Goal: Use online tool/utility: Use online tool/utility

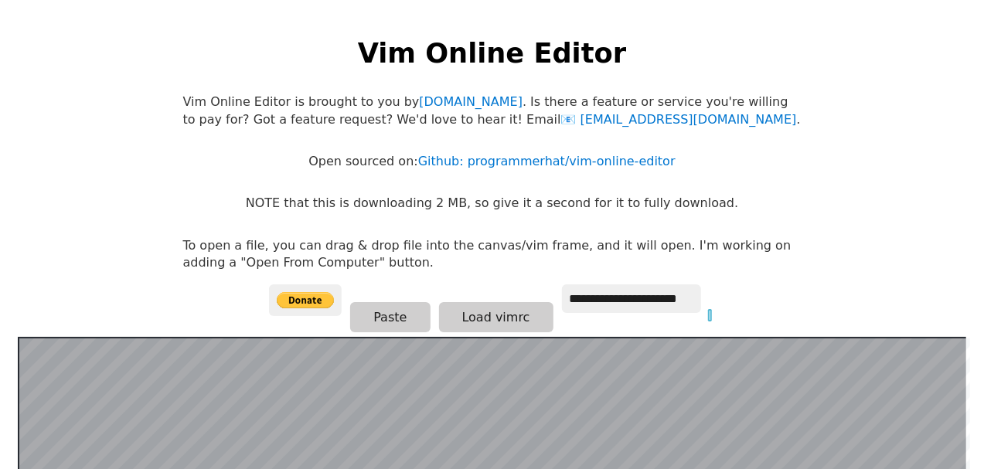
scroll to position [300, 0]
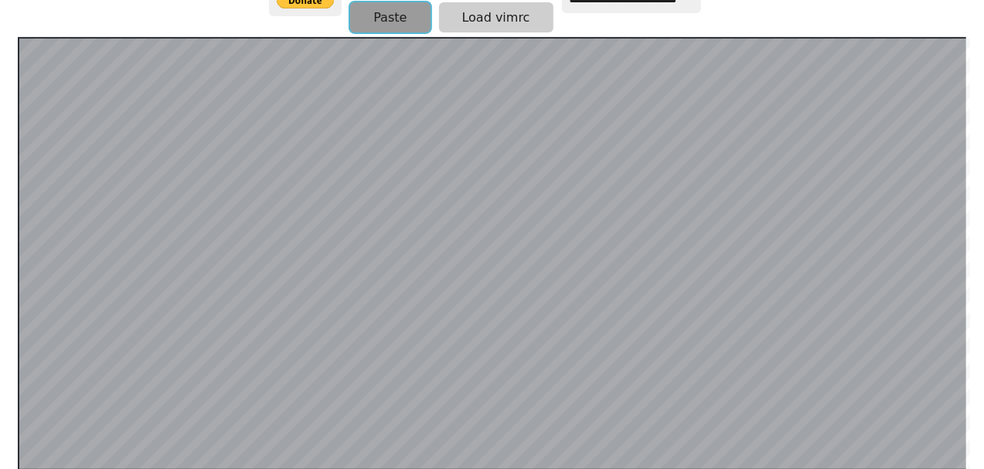
click at [399, 15] on button "Paste" at bounding box center [390, 17] width 80 height 30
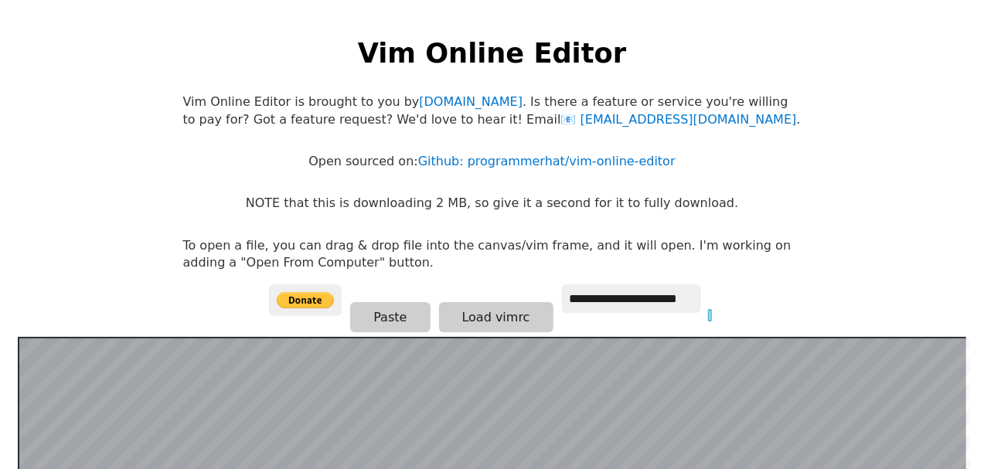
scroll to position [300, 0]
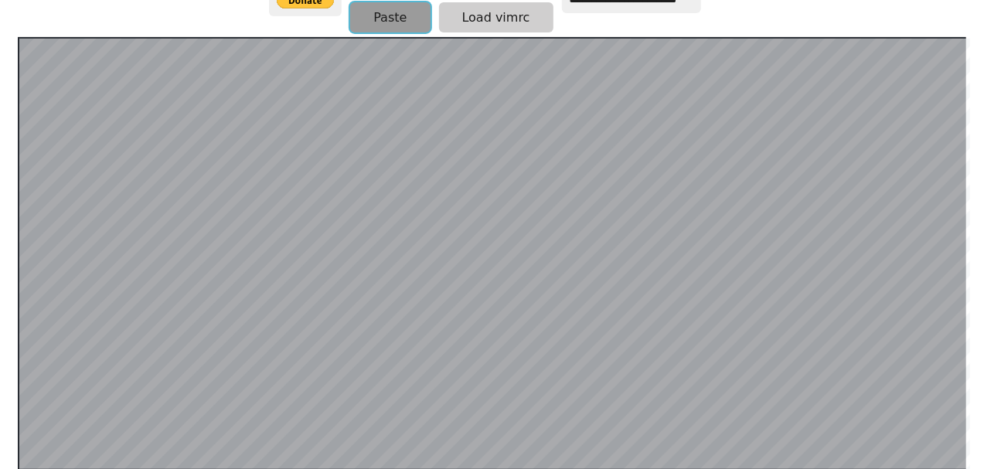
click at [394, 17] on button "Paste" at bounding box center [390, 17] width 80 height 30
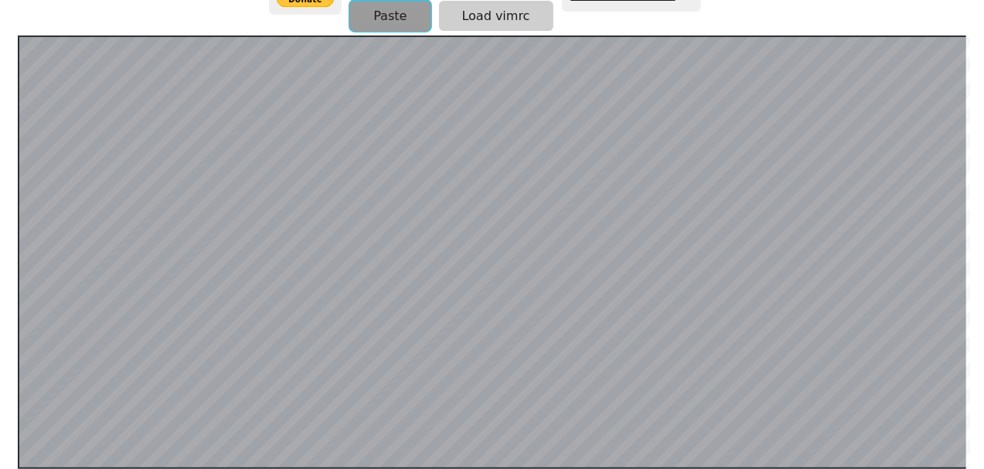
click at [362, 19] on button "Paste" at bounding box center [390, 16] width 80 height 30
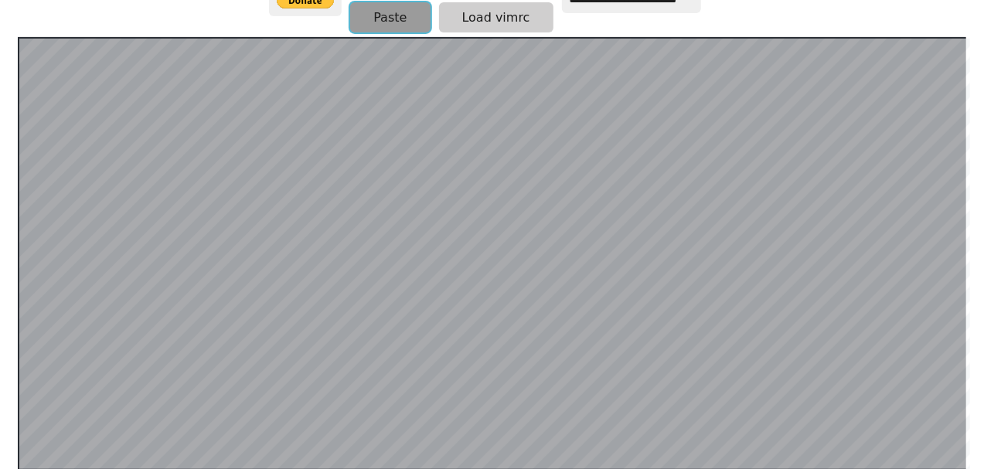
click at [382, 5] on button "Paste" at bounding box center [390, 17] width 80 height 30
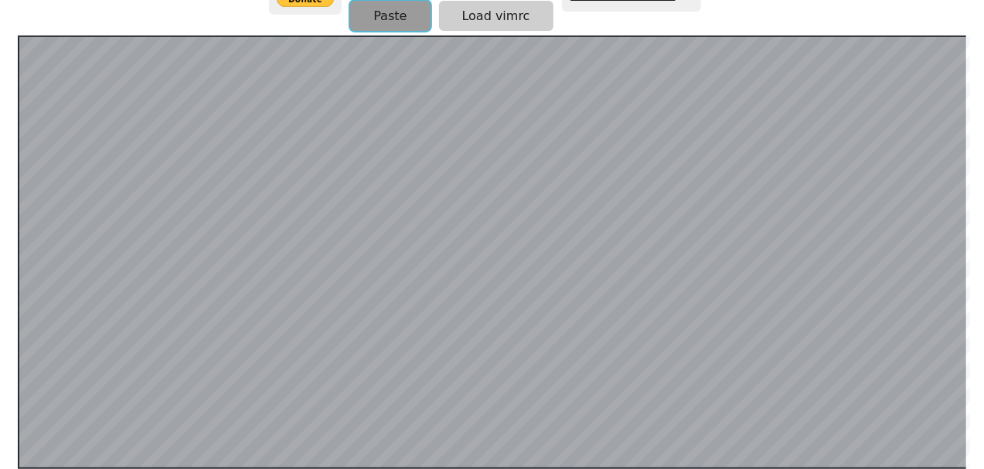
click at [390, 11] on button "Paste" at bounding box center [390, 16] width 80 height 30
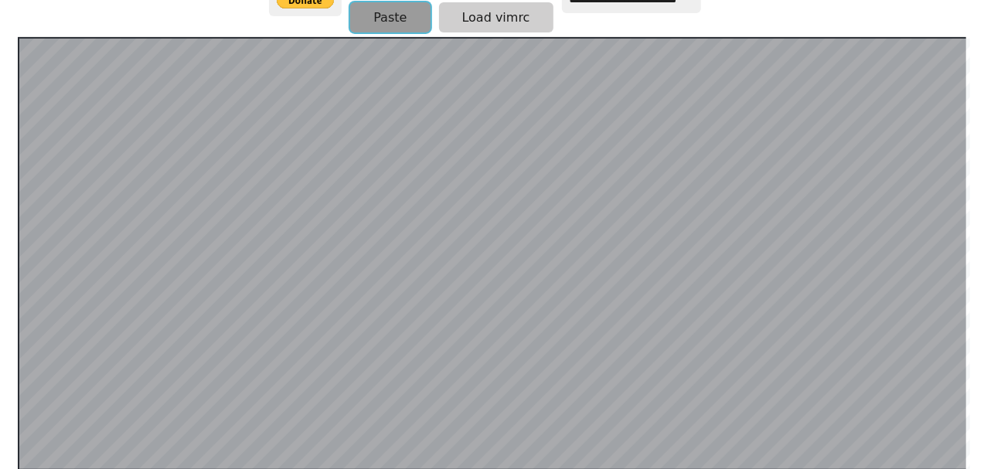
click at [393, 29] on button "Paste" at bounding box center [390, 17] width 80 height 30
